Goal: Task Accomplishment & Management: Use online tool/utility

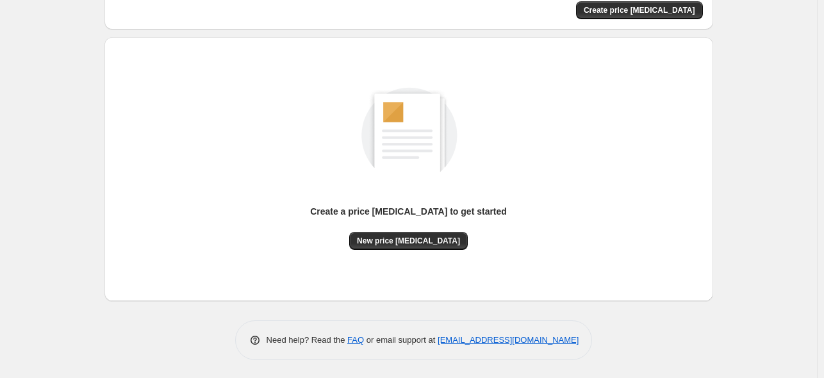
scroll to position [22, 0]
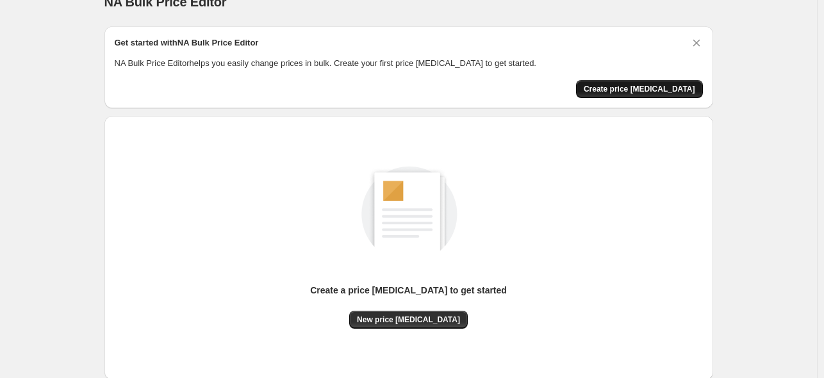
click at [643, 80] on button "Create price [MEDICAL_DATA]" at bounding box center [639, 89] width 127 height 18
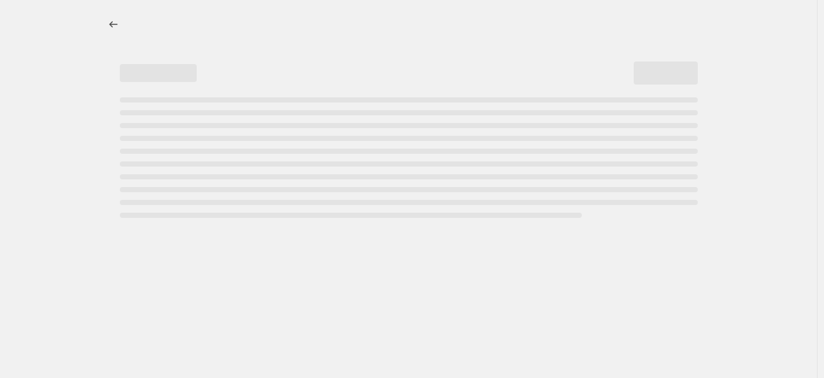
select select "percentage"
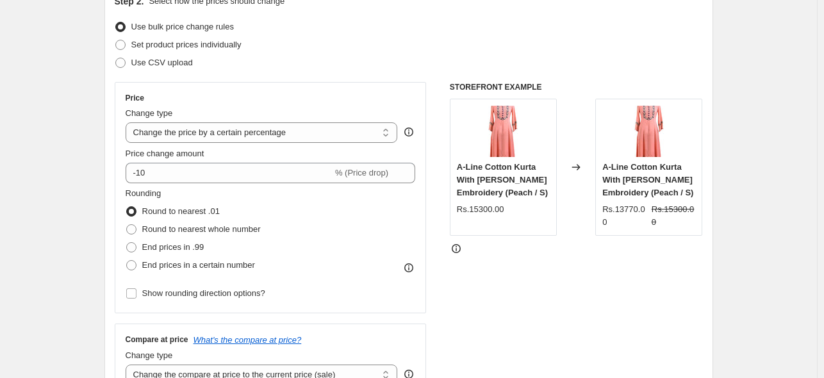
scroll to position [186, 0]
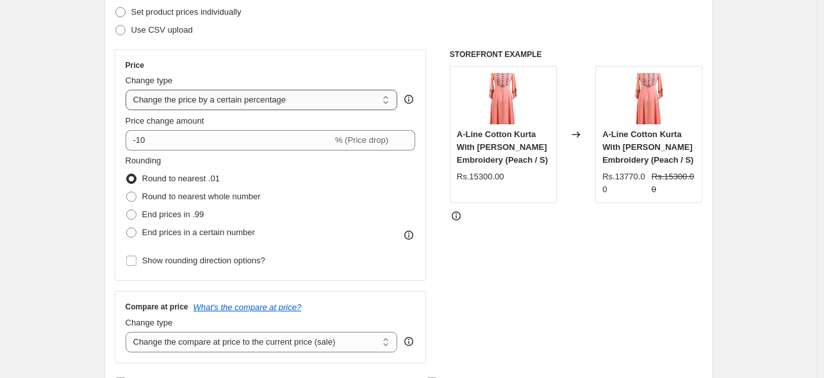
click at [348, 95] on select "Change the price to a certain amount Change the price by a certain amount Chang…" at bounding box center [262, 100] width 272 height 20
click at [575, 330] on div "STOREFRONT EXAMPLE A-Line Cotton Kurta With [PERSON_NAME] Embroidery (Peach / S…" at bounding box center [576, 206] width 253 height 314
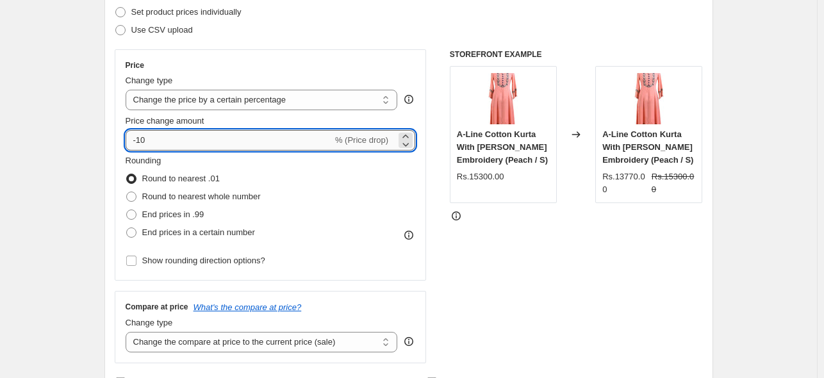
click at [165, 135] on input "-10" at bounding box center [229, 140] width 207 height 20
click at [474, 270] on div "STOREFRONT EXAMPLE A-Line Cotton Kurta With Dori Embroidery (Peach / S) Rs.1530…" at bounding box center [576, 206] width 253 height 314
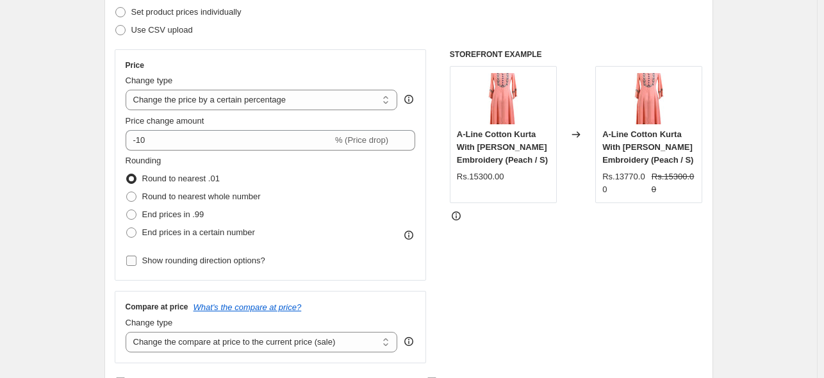
scroll to position [284, 0]
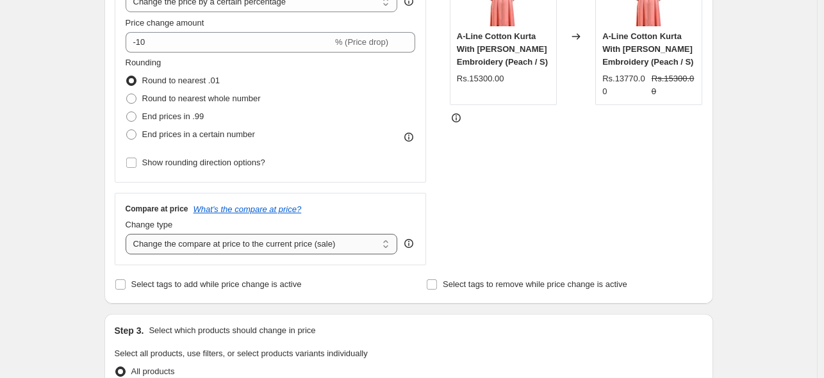
click at [208, 244] on select "Change the compare at price to the current price (sale) Change the compare at p…" at bounding box center [262, 244] width 272 height 20
click at [518, 194] on div "STOREFRONT EXAMPLE A-Line Cotton Kurta With Dori Embroidery (Peach / S) Rs.1530…" at bounding box center [576, 108] width 253 height 314
click at [278, 248] on select "Change the compare at price to the current price (sale) Change the compare at p…" at bounding box center [262, 244] width 272 height 20
click at [646, 230] on div "STOREFRONT EXAMPLE A-Line Cotton Kurta With Dori Embroidery (Peach / S) Rs.1530…" at bounding box center [576, 108] width 253 height 314
click at [140, 300] on div "Step 2. Select how the prices should change Use bulk price change rules Set pro…" at bounding box center [408, 79] width 609 height 450
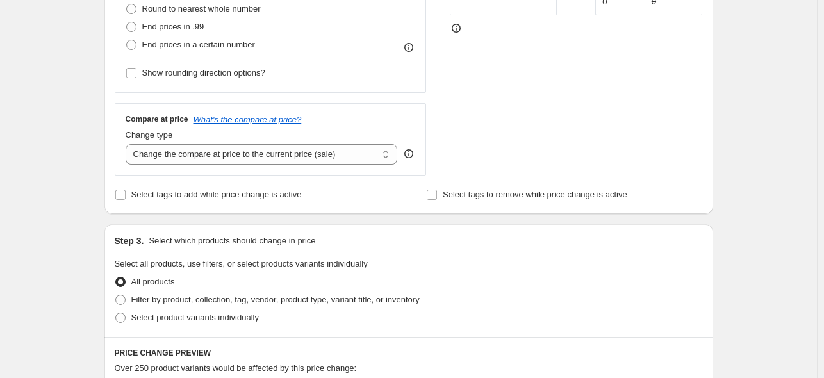
scroll to position [409, 0]
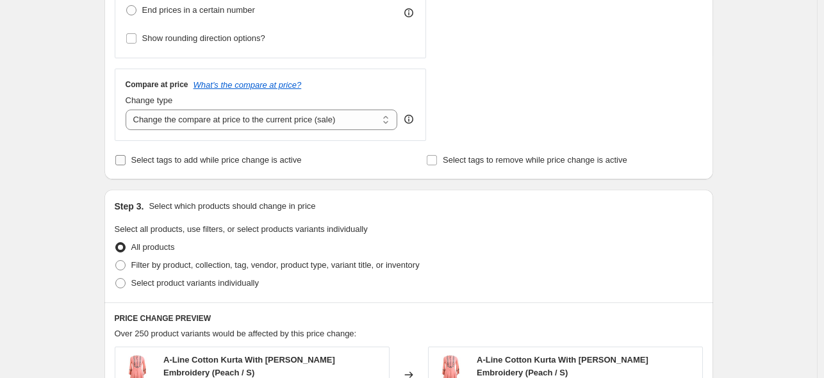
click at [123, 160] on input "Select tags to add while price change is active" at bounding box center [120, 160] width 10 height 10
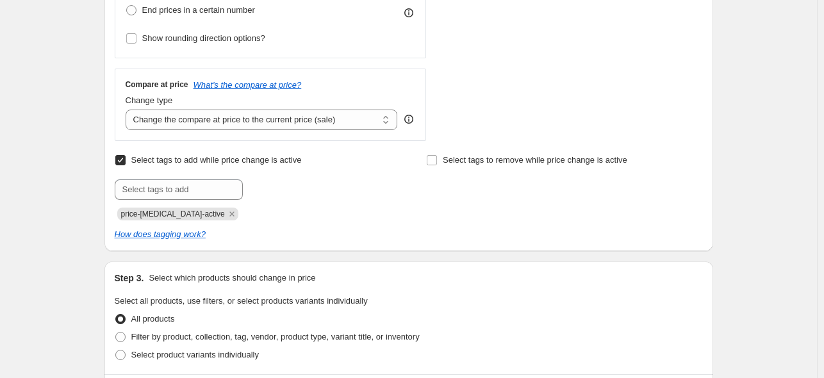
click at [123, 160] on input "Select tags to add while price change is active" at bounding box center [120, 160] width 10 height 10
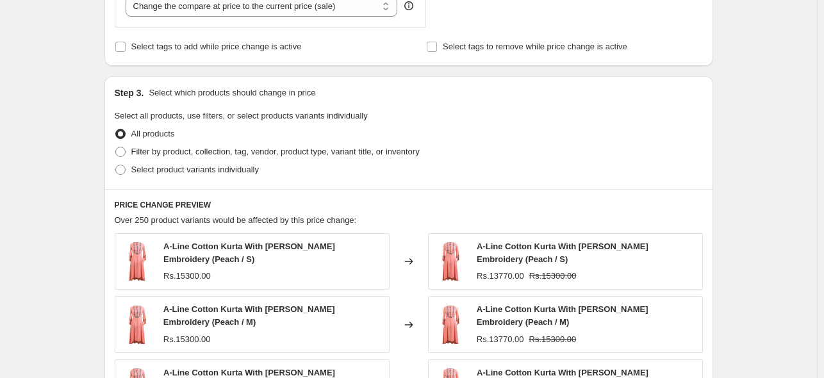
scroll to position [521, 0]
click at [120, 48] on input "Select tags to add while price change is active" at bounding box center [120, 47] width 10 height 10
checkbox input "true"
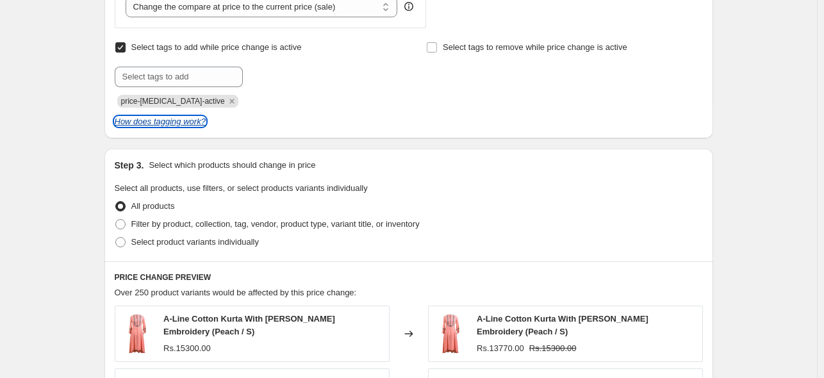
click at [172, 118] on icon "How does tagging work?" at bounding box center [160, 122] width 91 height 10
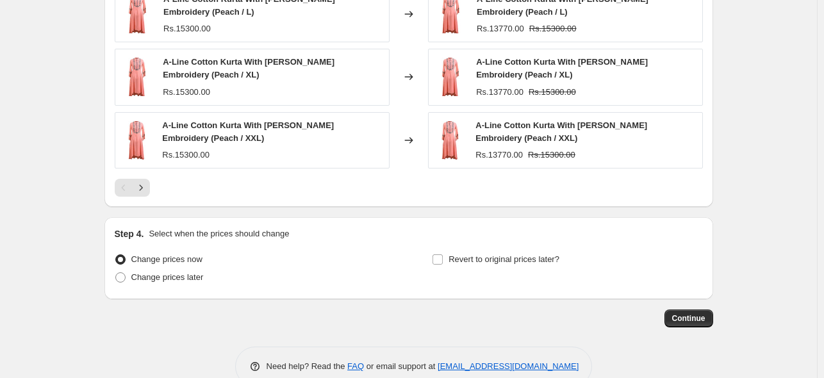
scroll to position [985, 0]
